Goal: Task Accomplishment & Management: Manage account settings

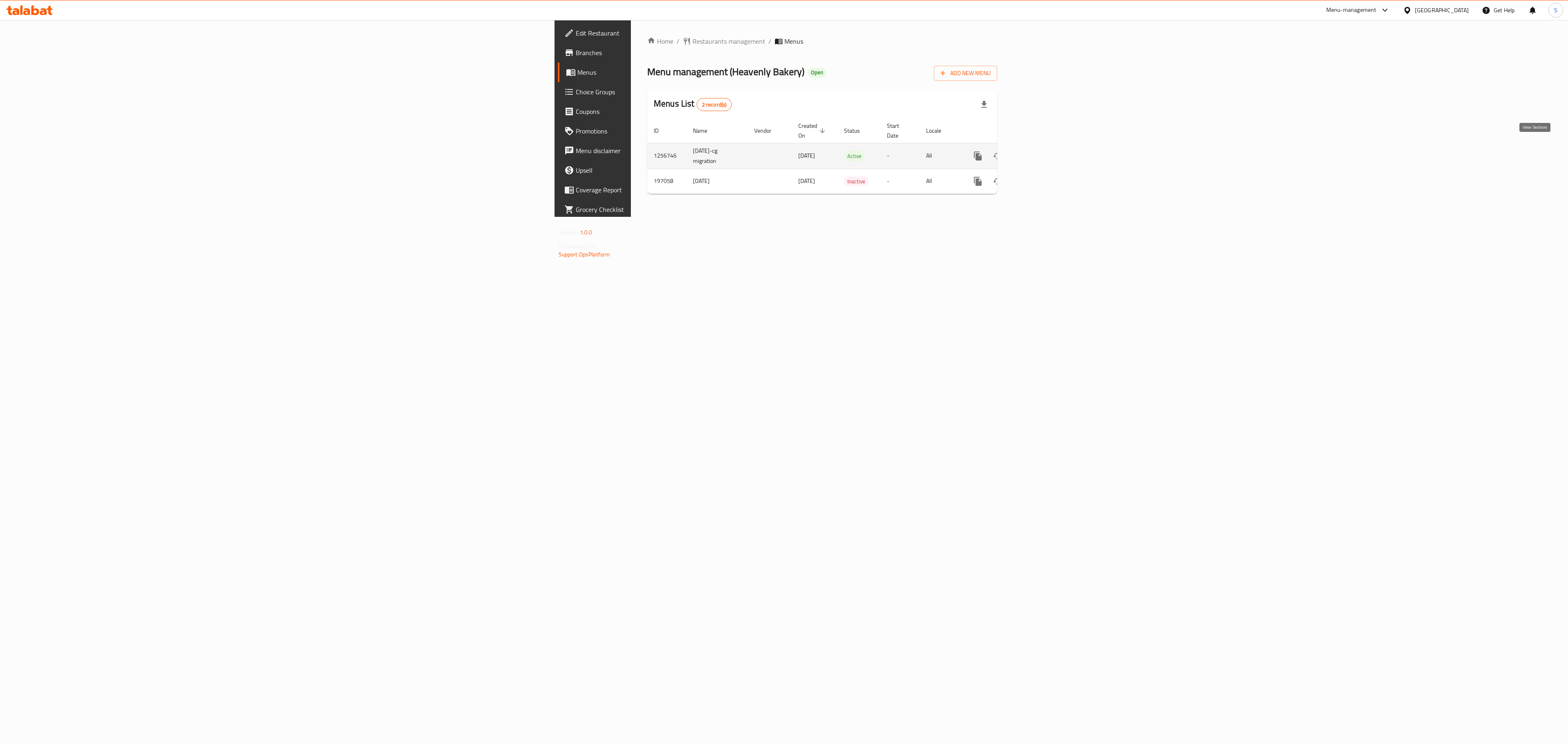
click at [1041, 151] on icon "enhanced table" at bounding box center [1037, 156] width 10 height 10
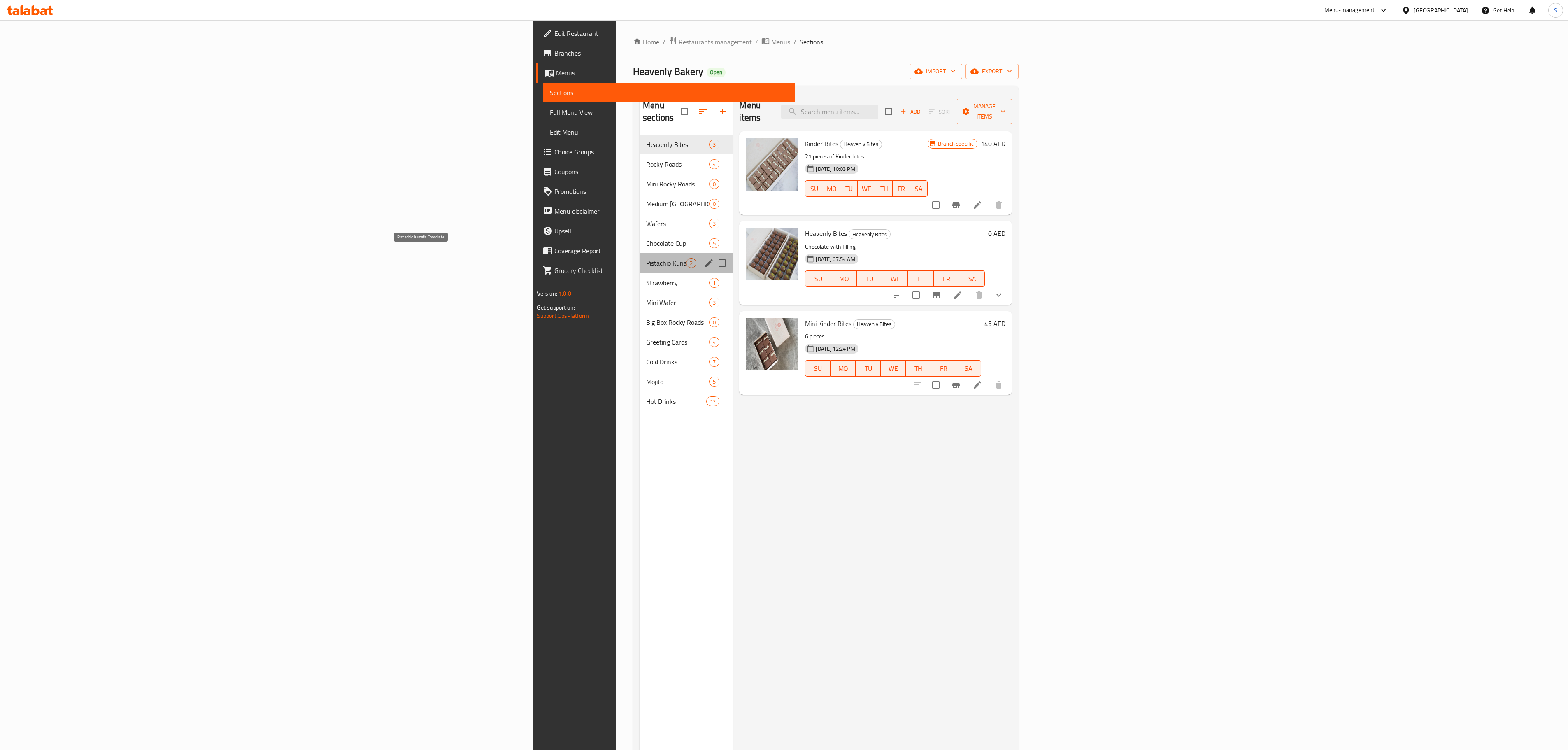
click at [646, 258] on span "Pistachio Kunafa Chocolate" at bounding box center [666, 263] width 40 height 10
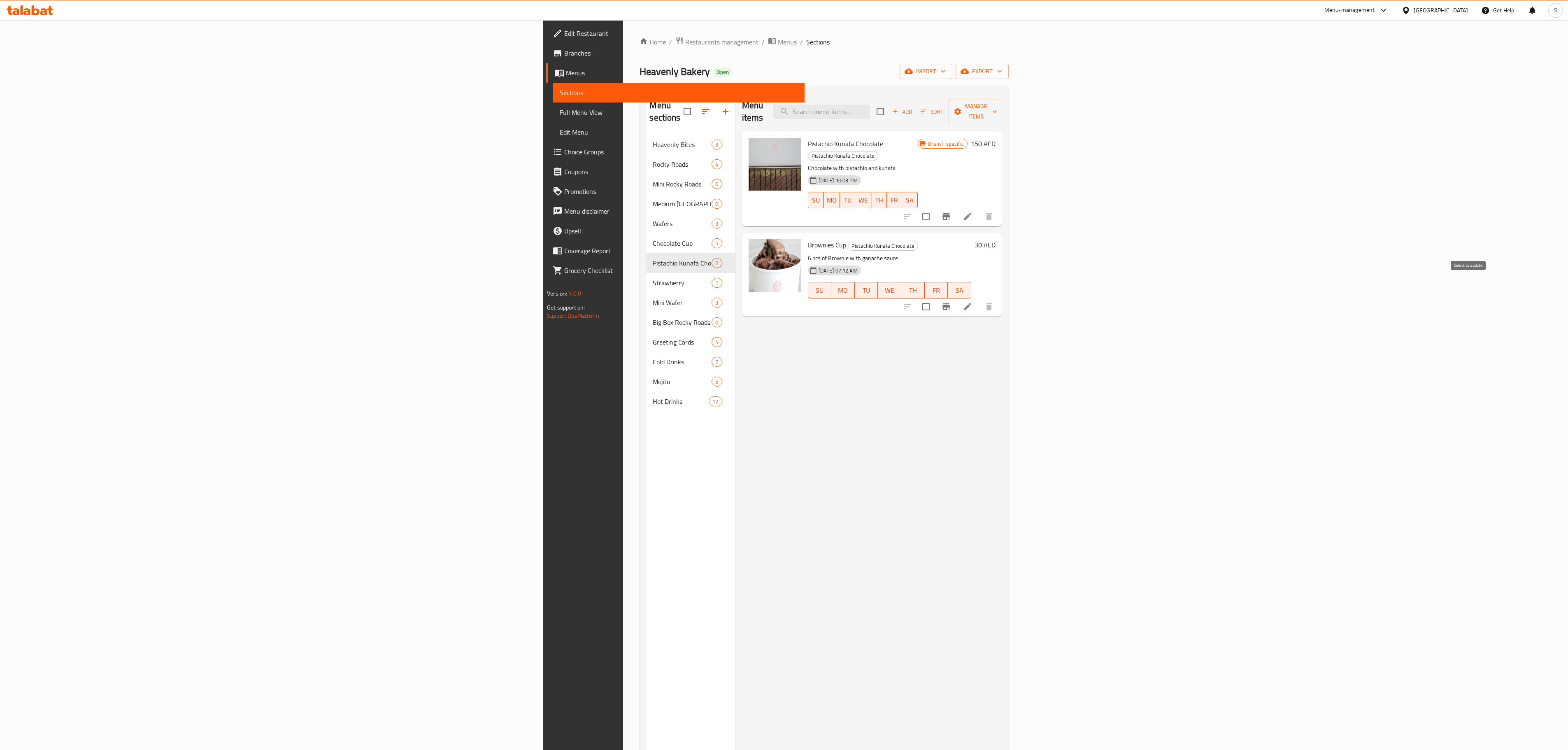
click at [934, 298] on input "checkbox" at bounding box center [926, 307] width 17 height 17
click at [999, 297] on div at bounding box center [948, 307] width 101 height 20
click at [934, 298] on input "checkbox" at bounding box center [926, 307] width 17 height 17
checkbox input "false"
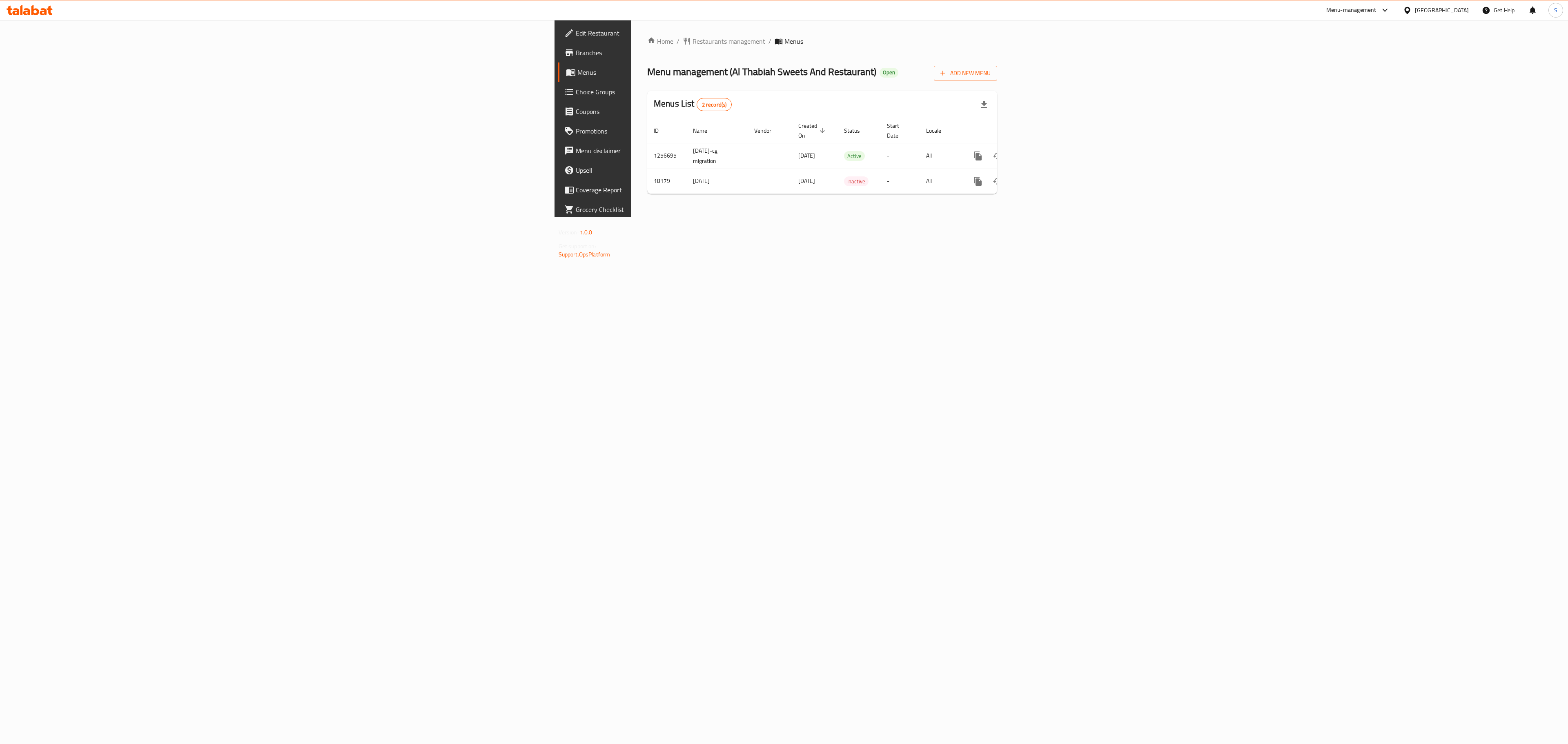
click at [1320, 4] on div at bounding box center [784, 372] width 1568 height 744
click at [1336, 15] on div "Menu-management" at bounding box center [1351, 10] width 51 height 10
click at [997, 65] on div "Menu management ( Al Thabiah Sweets And Restaurant ) Open Add New Menu" at bounding box center [822, 72] width 350 height 18
click at [558, 59] on link "Branches" at bounding box center [687, 52] width 259 height 19
